Goal: Find contact information: Find contact information

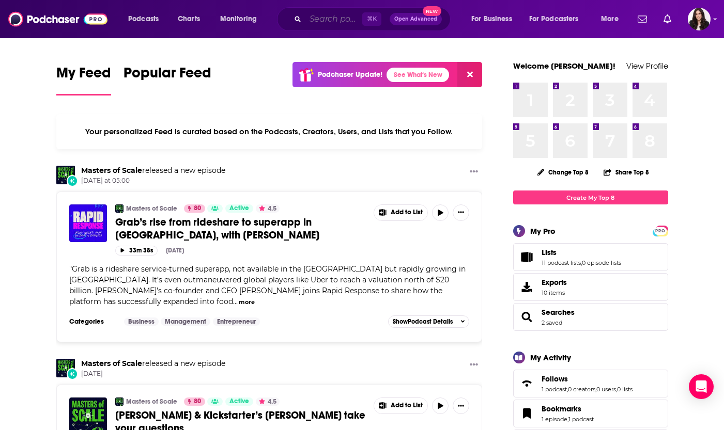
click at [319, 17] on input "Search podcasts, credits, & more..." at bounding box center [333, 19] width 57 height 17
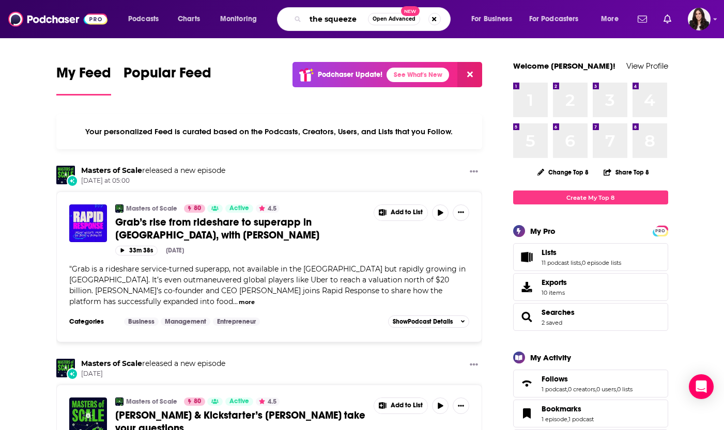
type input "the squeeze"
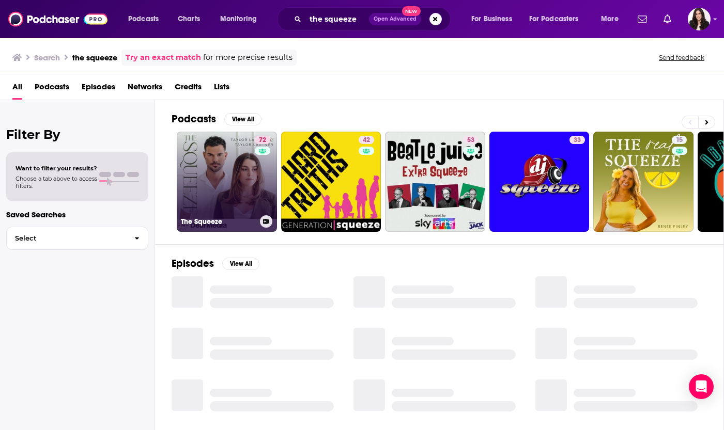
click at [228, 181] on link "72 The Squeeze" at bounding box center [227, 182] width 100 height 100
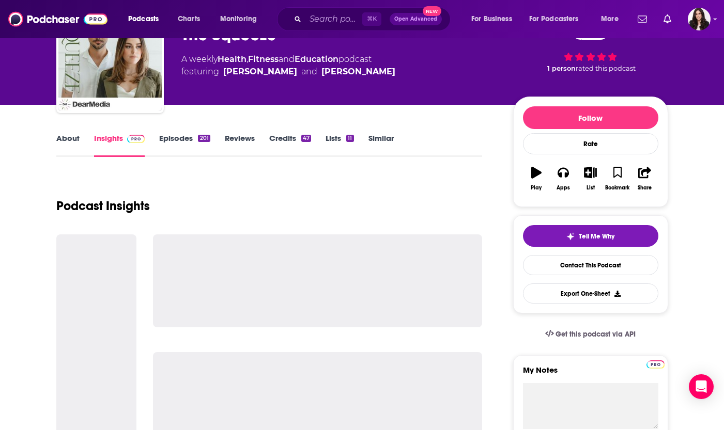
scroll to position [87, 0]
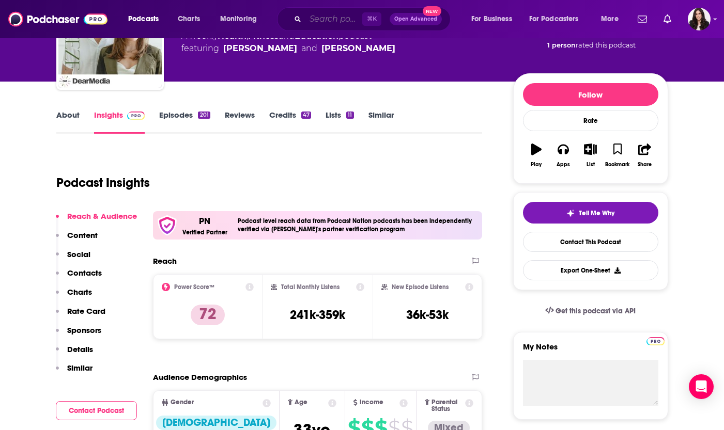
click at [316, 24] on input "Search podcasts, credits, & more..." at bounding box center [333, 19] width 57 height 17
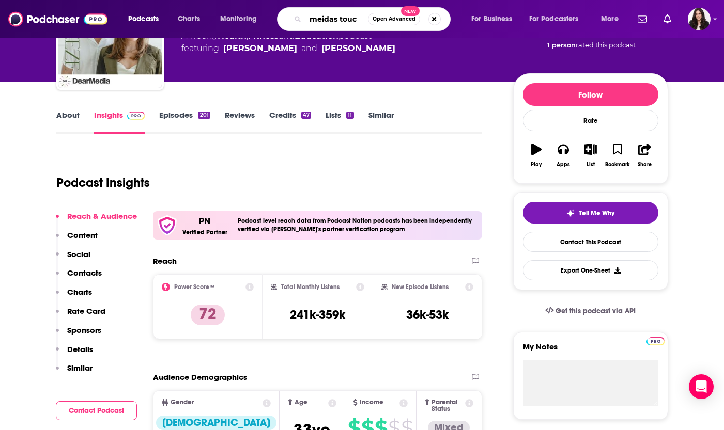
type input "meidas touch"
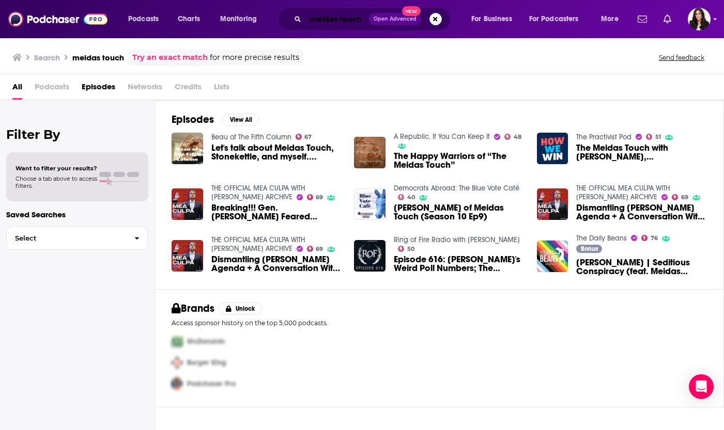
click at [340, 19] on input "meidas touch" at bounding box center [337, 19] width 64 height 17
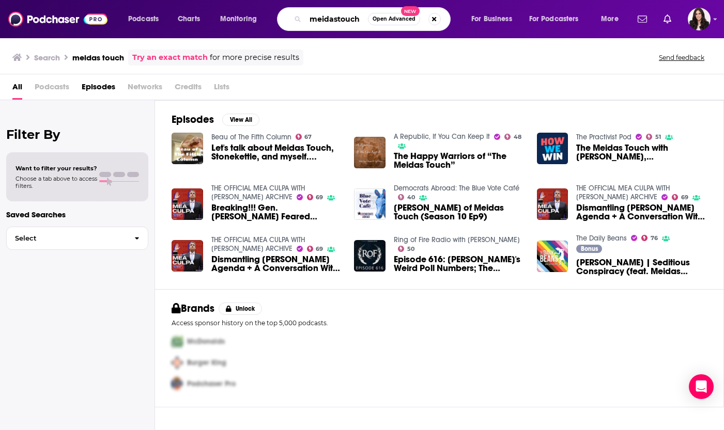
type input "meidastouch"
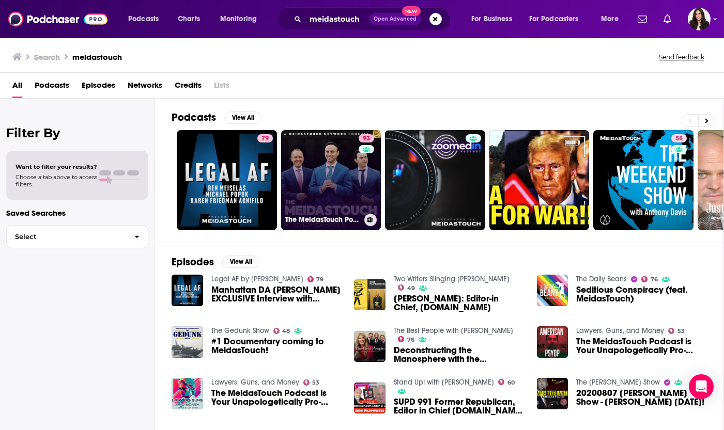
click at [315, 150] on link "93 The MeidasTouch Podcast" at bounding box center [331, 180] width 100 height 100
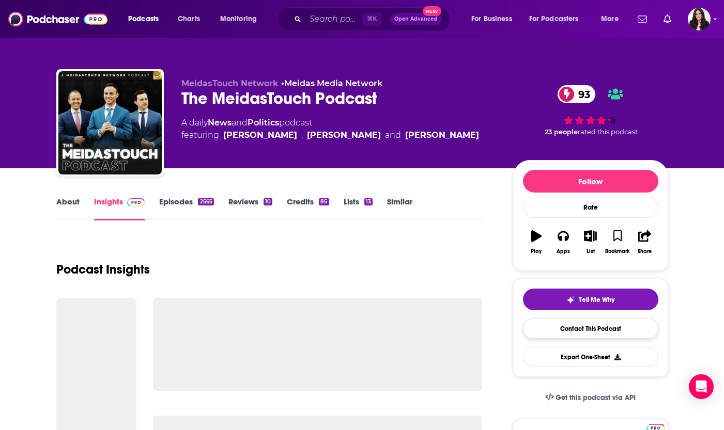
click at [573, 325] on link "Contact This Podcast" at bounding box center [590, 329] width 135 height 20
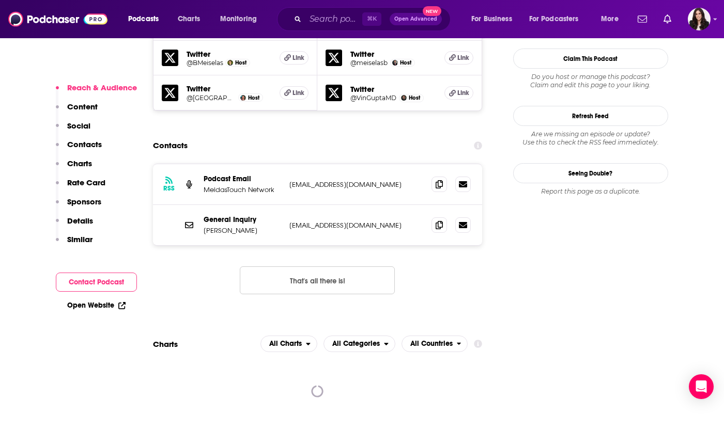
scroll to position [1018, 0]
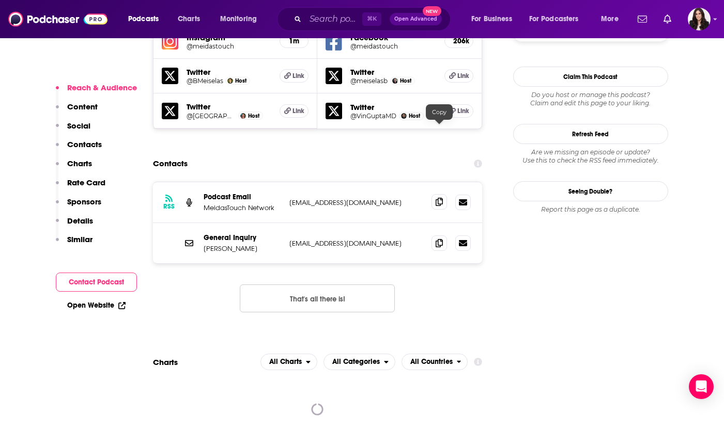
click at [442, 198] on icon at bounding box center [438, 202] width 7 height 8
click at [442, 239] on icon at bounding box center [438, 243] width 7 height 8
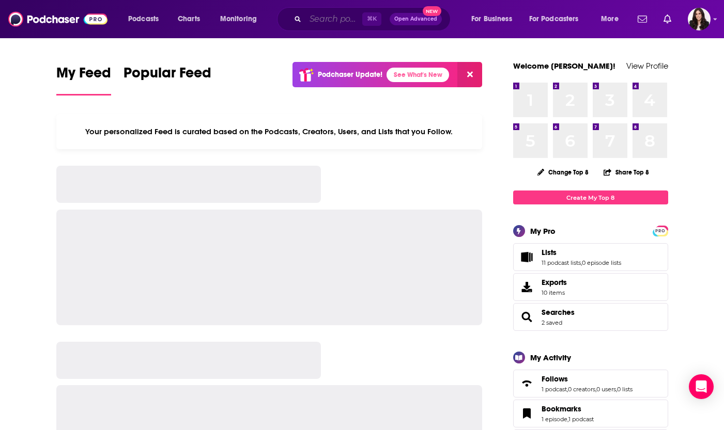
click at [313, 24] on input "Search podcasts, credits, & more..." at bounding box center [333, 19] width 57 height 17
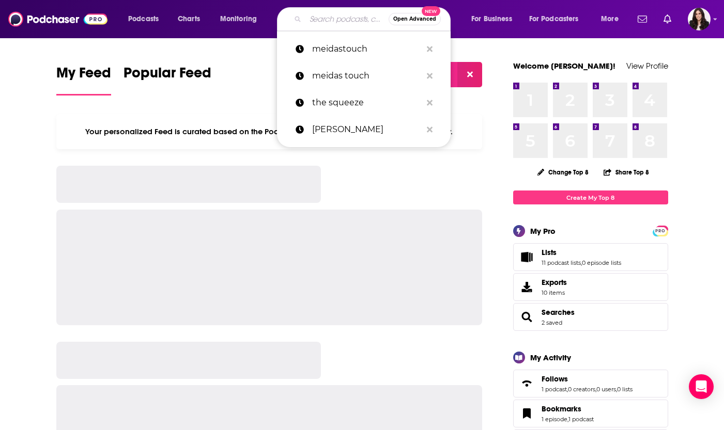
type input "e"
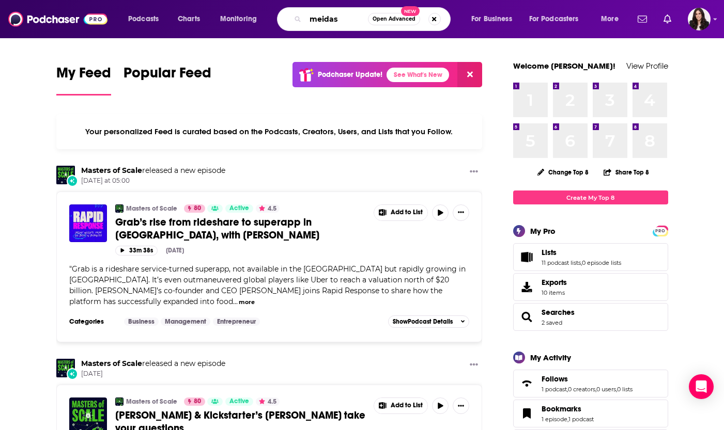
type input "meidas"
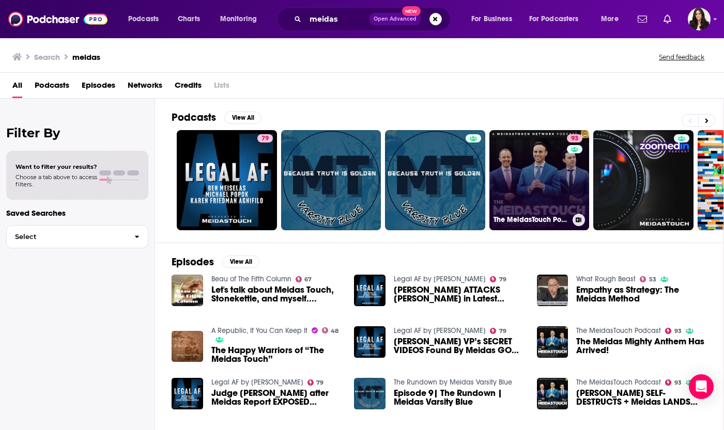
click at [550, 168] on link "93 The MeidasTouch Podcast" at bounding box center [539, 180] width 100 height 100
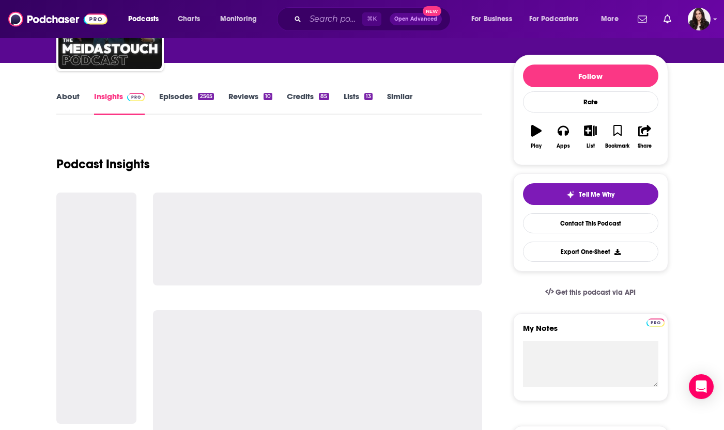
scroll to position [241, 0]
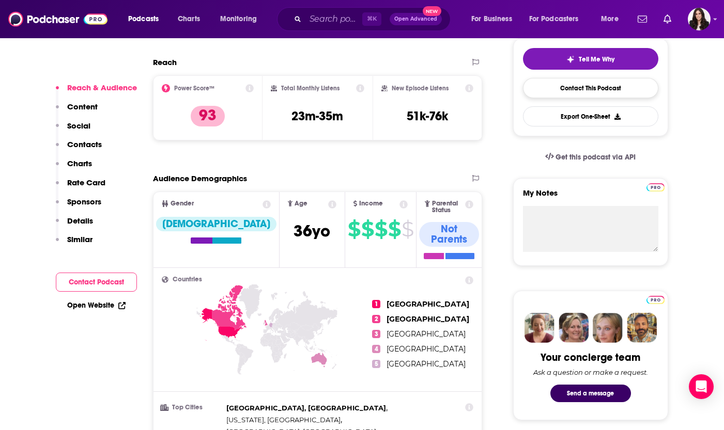
click at [584, 94] on link "Contact This Podcast" at bounding box center [590, 88] width 135 height 20
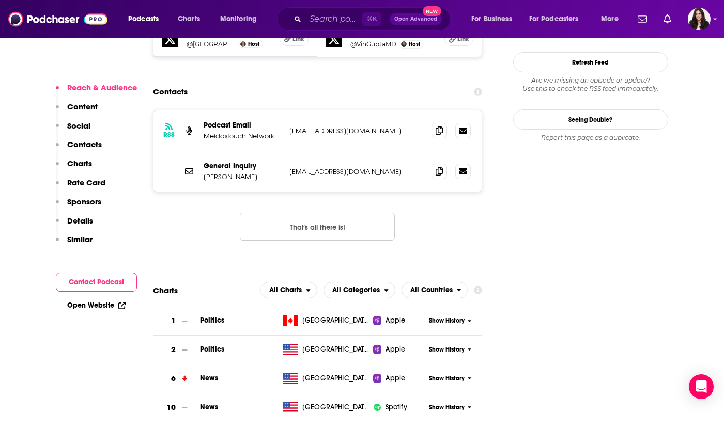
scroll to position [1078, 0]
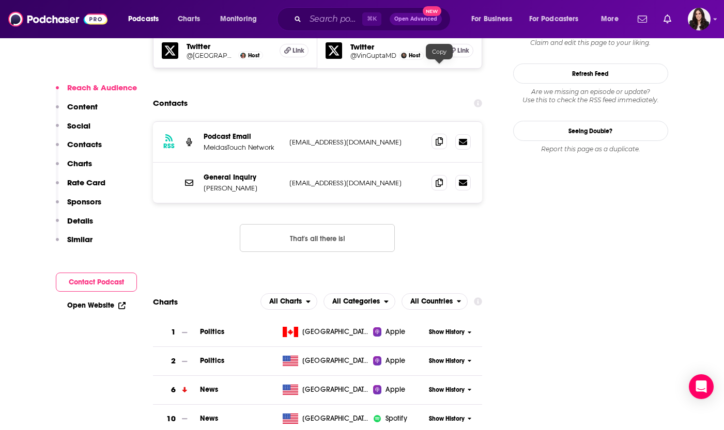
click at [439, 137] on icon at bounding box center [438, 141] width 7 height 8
